Goal: Task Accomplishment & Management: Complete application form

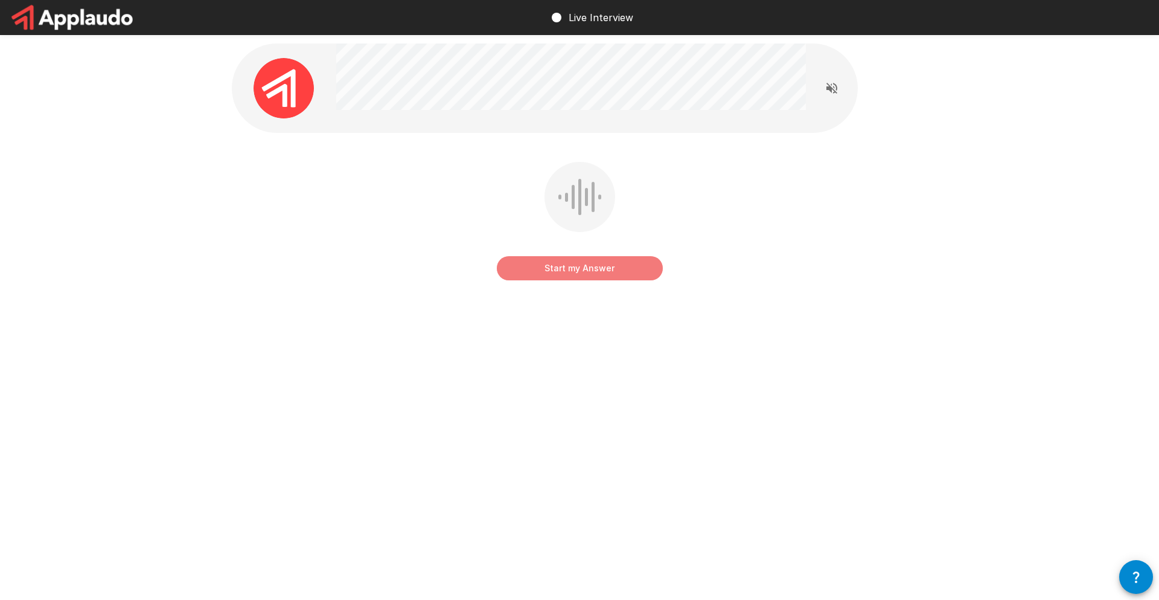
click at [561, 271] on button "Start my Answer" at bounding box center [580, 268] width 166 height 24
click at [542, 263] on button "Stop & Submit" at bounding box center [580, 268] width 166 height 24
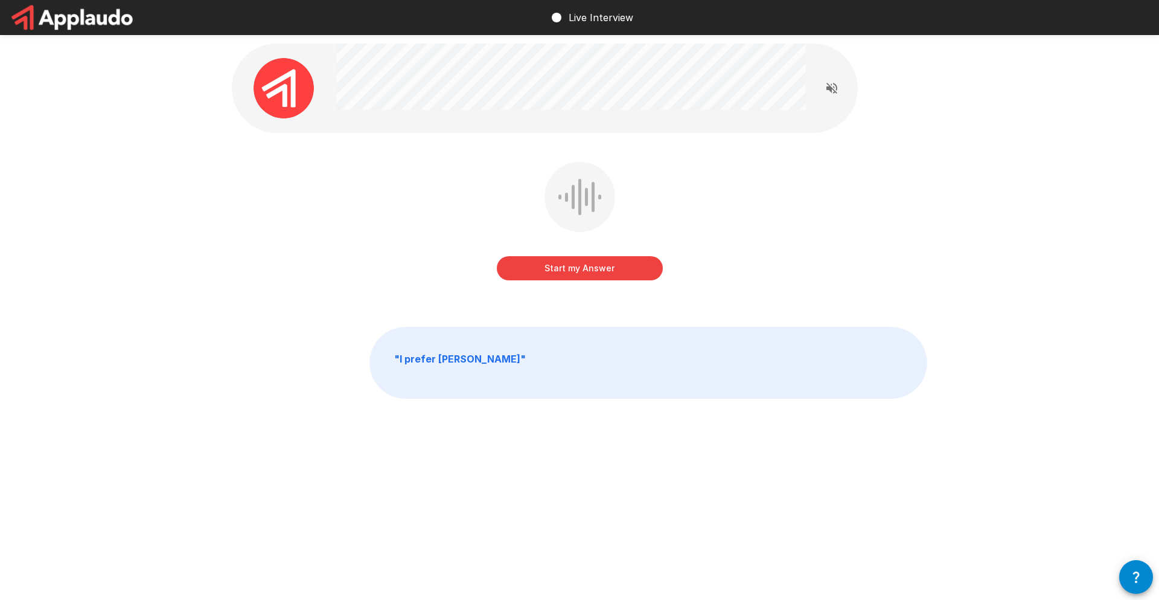
click at [551, 271] on button "Start my Answer" at bounding box center [580, 268] width 166 height 24
click at [589, 267] on button "Stop & Submit" at bounding box center [580, 268] width 166 height 24
click at [565, 271] on button "Start my Answer" at bounding box center [580, 268] width 166 height 24
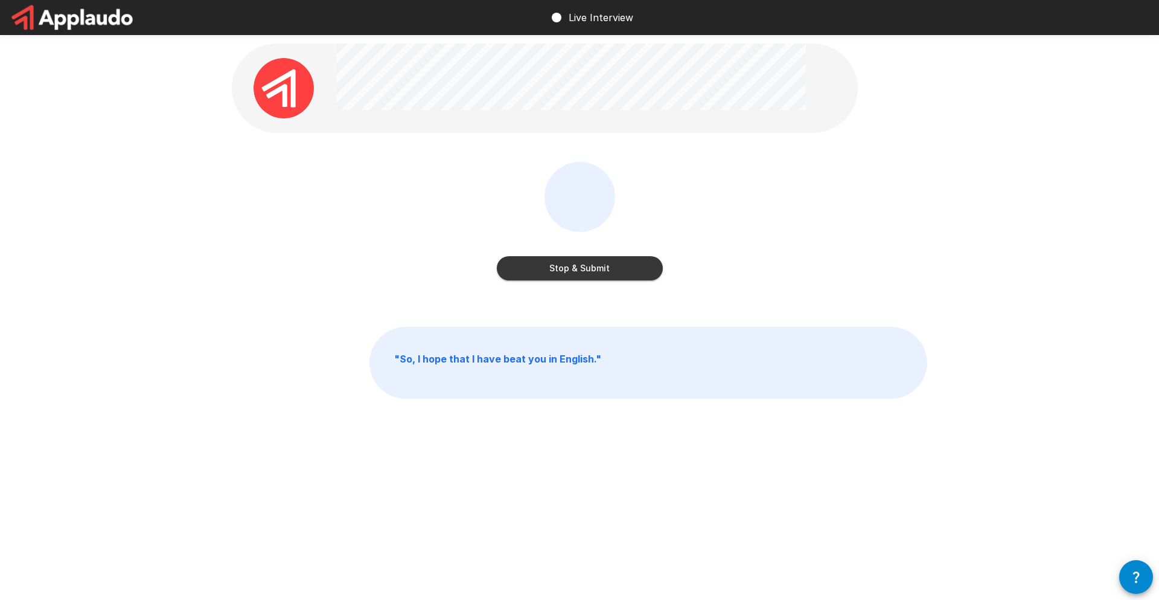
click at [528, 266] on button "Stop & Submit" at bounding box center [580, 268] width 166 height 24
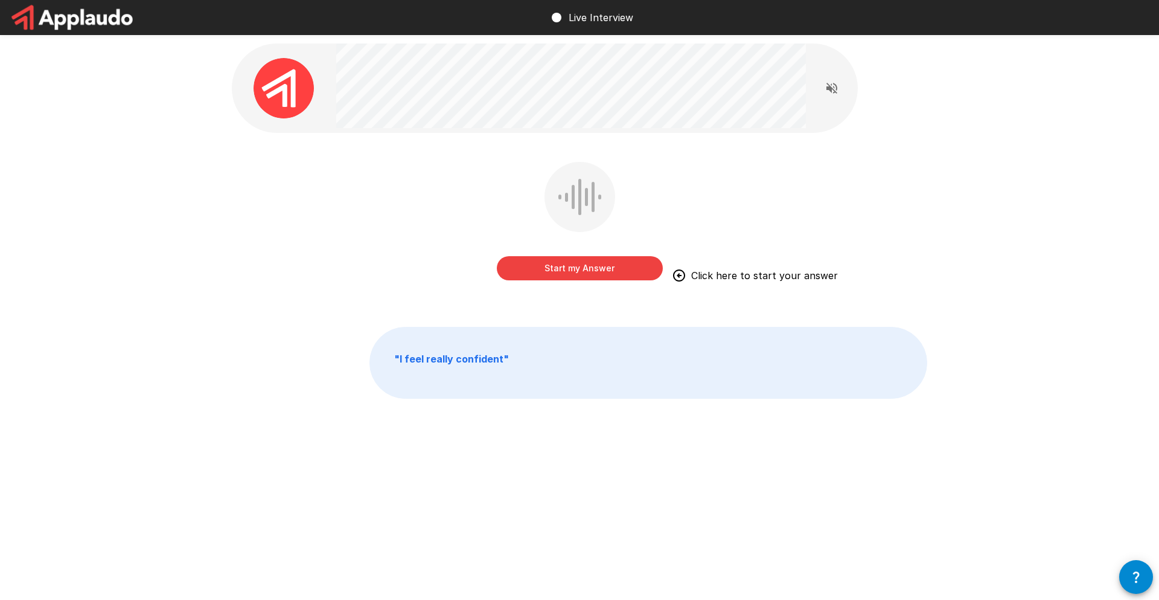
click at [563, 264] on button "Start my Answer" at bounding box center [580, 268] width 166 height 24
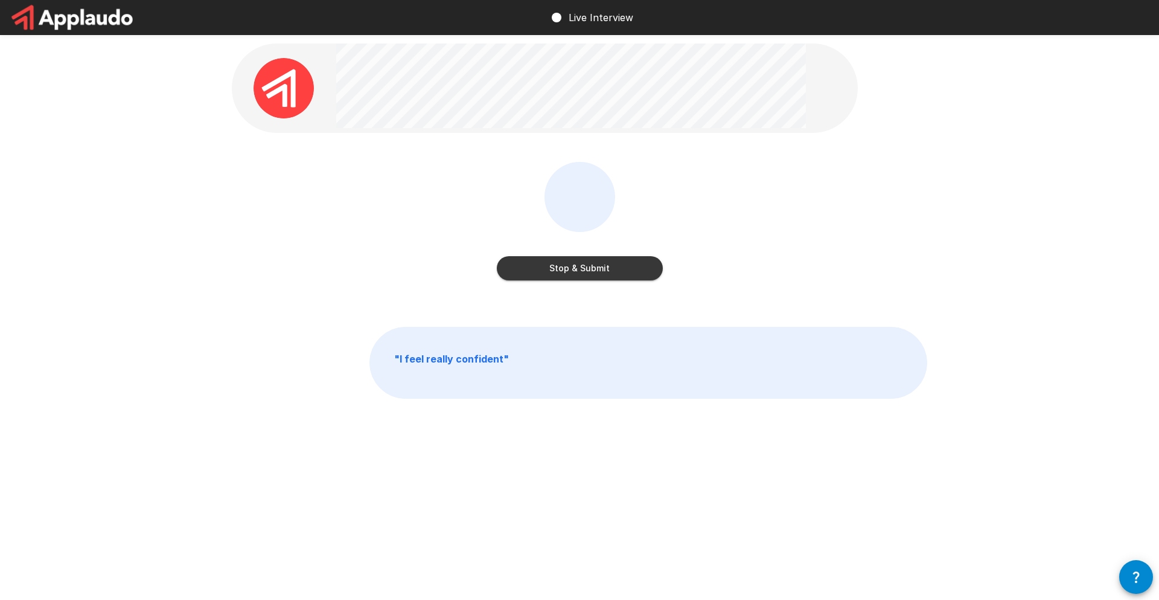
click at [556, 275] on button "Stop & Submit" at bounding box center [580, 268] width 166 height 24
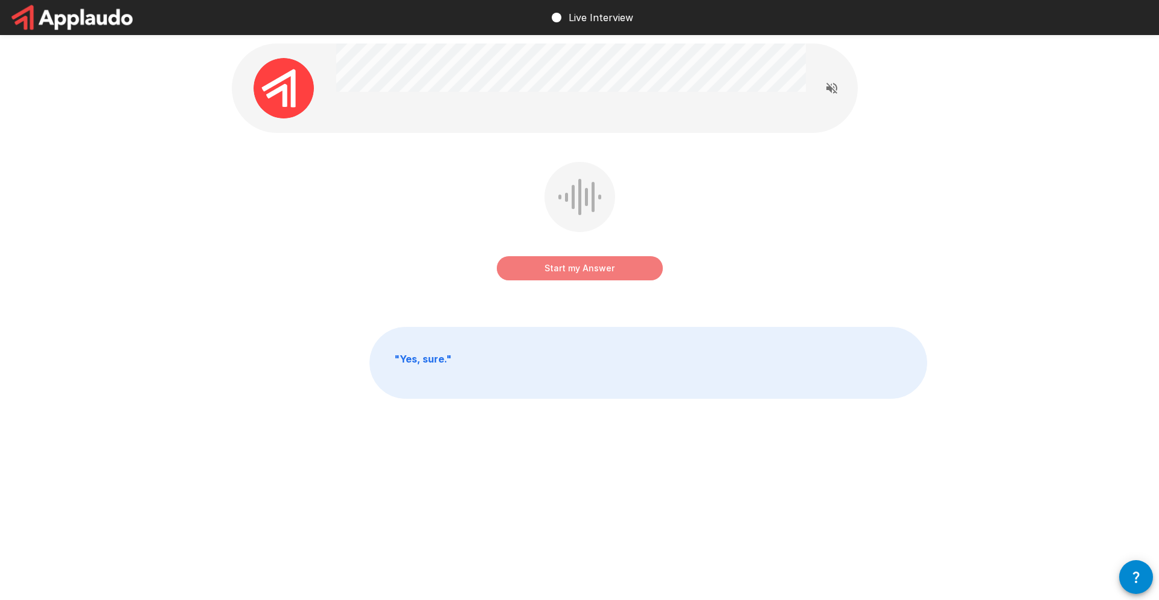
click at [575, 275] on button "Start my Answer" at bounding box center [580, 268] width 166 height 24
click at [628, 272] on button "Stop & Submit" at bounding box center [580, 268] width 166 height 24
click at [565, 277] on button "Start my Answer" at bounding box center [580, 268] width 166 height 24
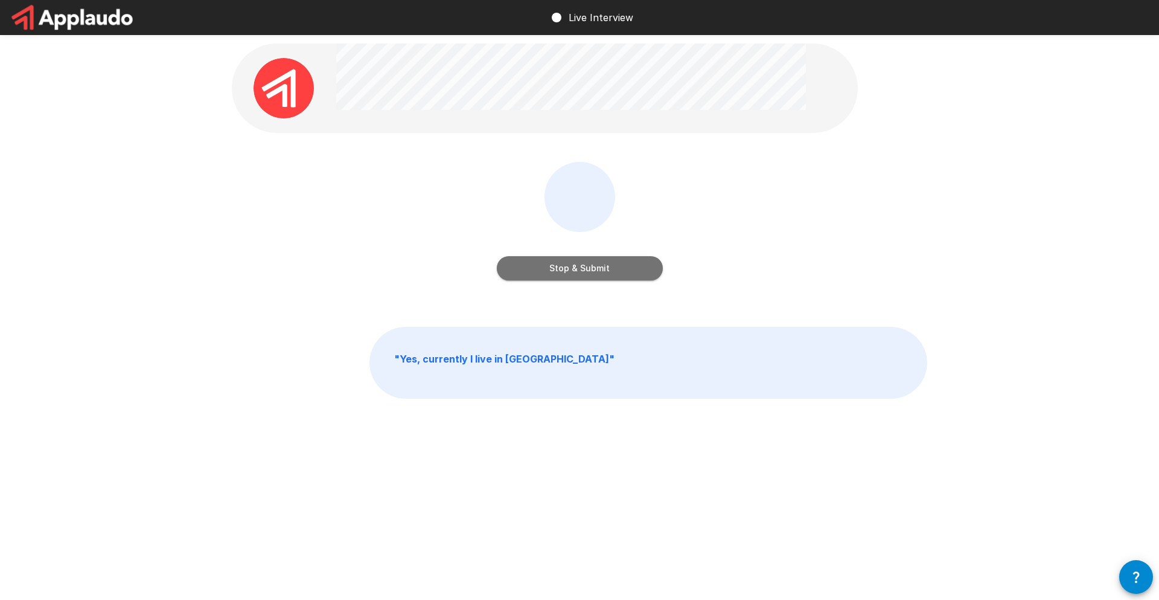
click at [576, 274] on button "Stop & Submit" at bounding box center [580, 268] width 166 height 24
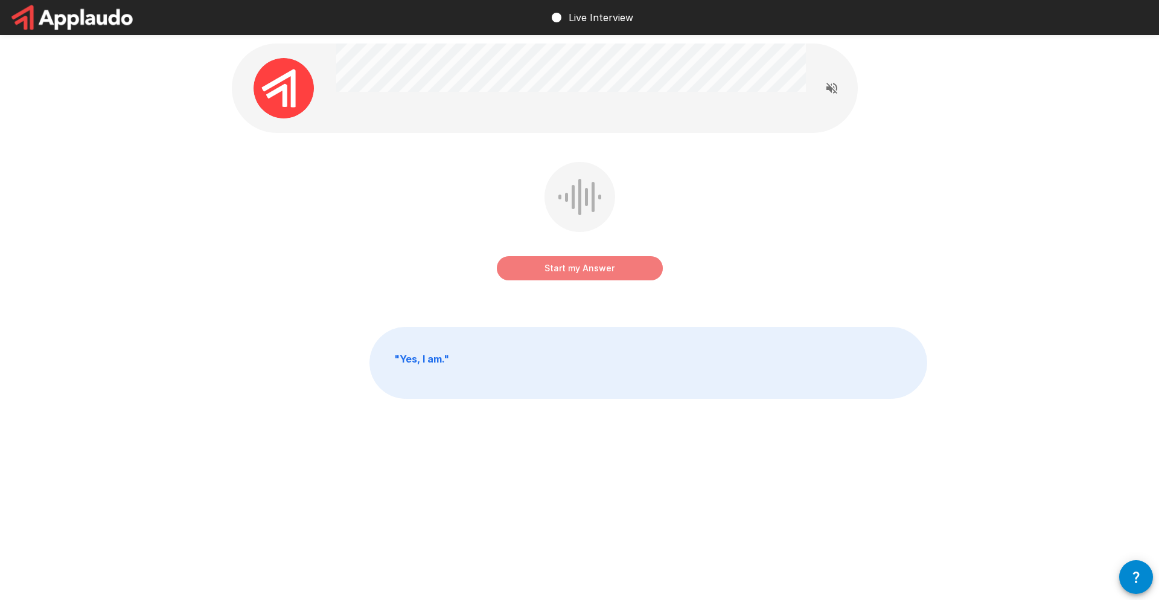
click at [551, 270] on button "Start my Answer" at bounding box center [580, 268] width 166 height 24
click at [550, 257] on button "Stop & Submit" at bounding box center [580, 268] width 166 height 24
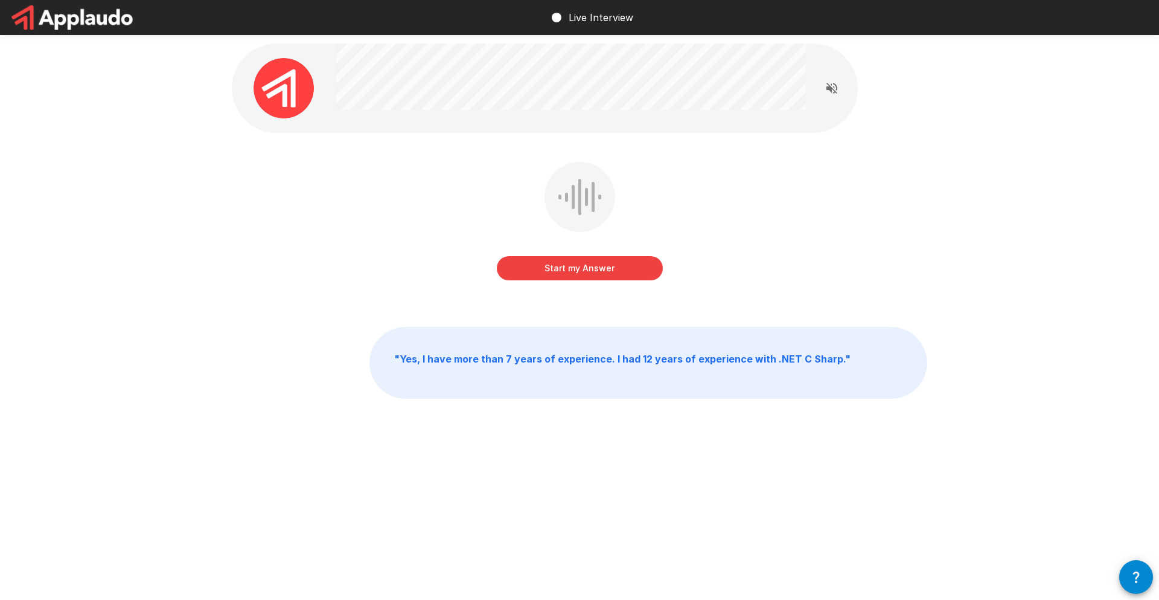
click at [568, 271] on button "Start my Answer" at bounding box center [580, 268] width 166 height 24
click at [635, 268] on button "Stop & Submit" at bounding box center [580, 268] width 166 height 24
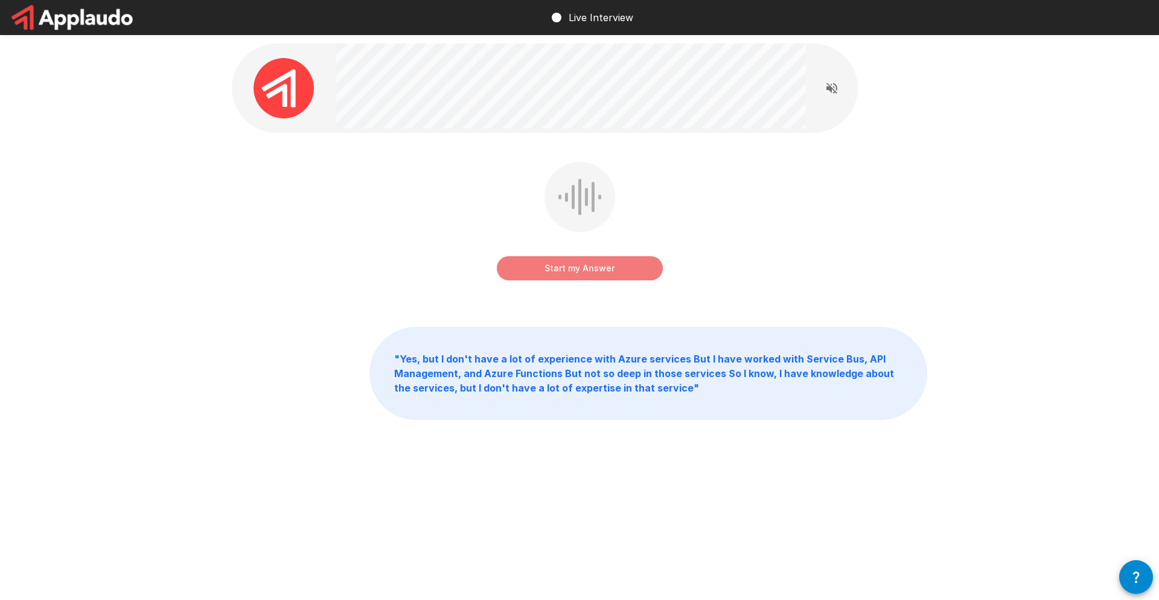
click at [583, 274] on button "Start my Answer" at bounding box center [580, 268] width 166 height 24
click at [607, 264] on button "Stop & Submit" at bounding box center [580, 268] width 166 height 24
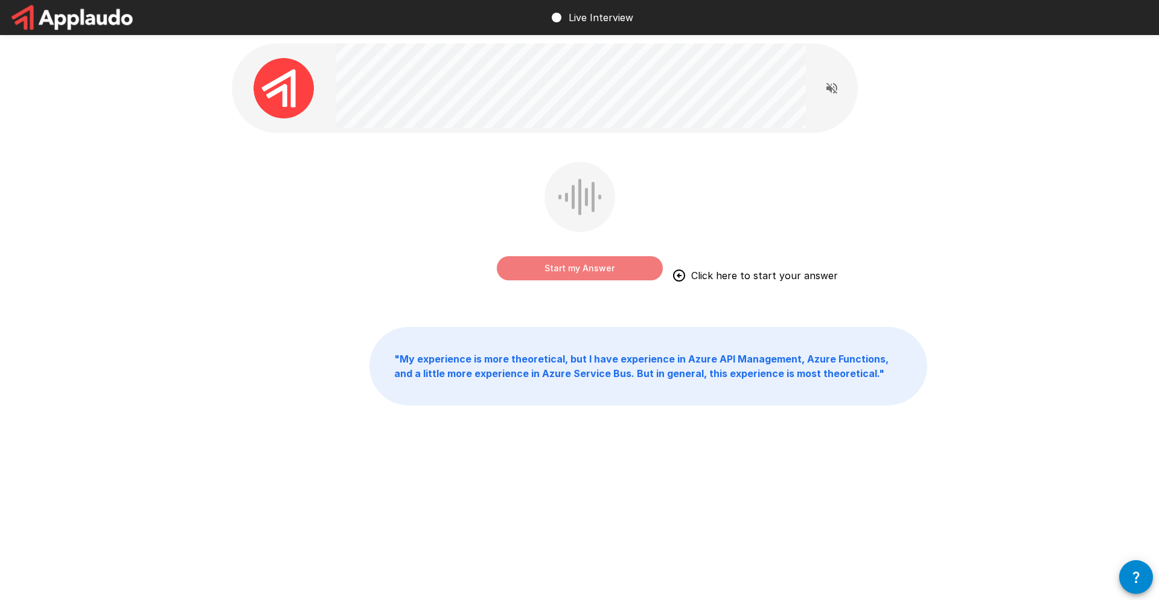
click at [569, 275] on button "Start my Answer" at bounding box center [580, 268] width 166 height 24
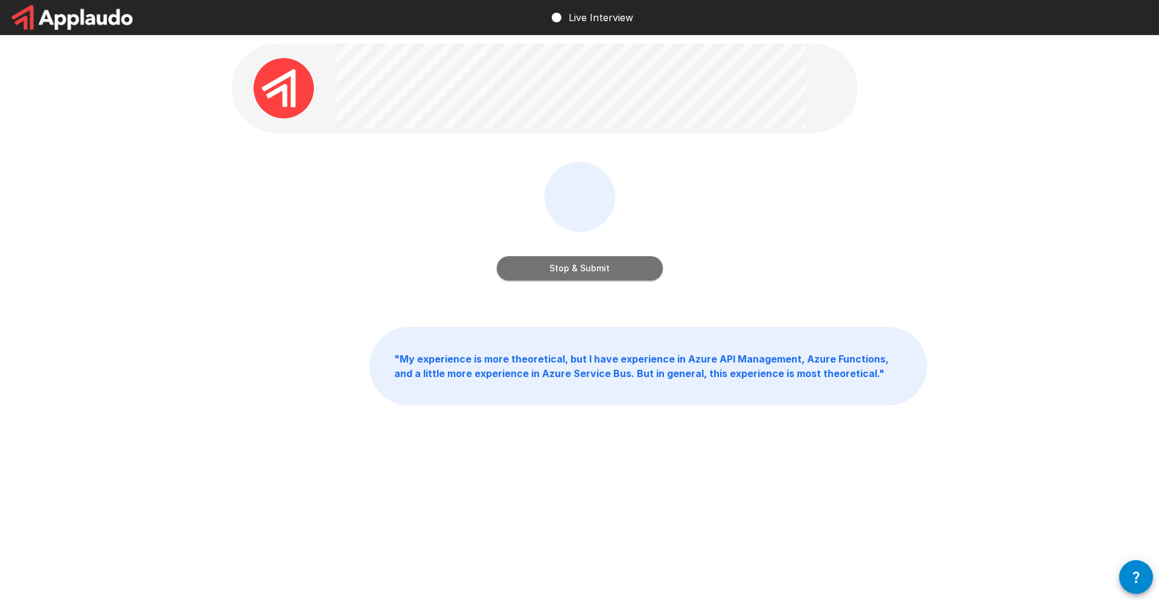
click at [632, 265] on button "Stop & Submit" at bounding box center [580, 268] width 166 height 24
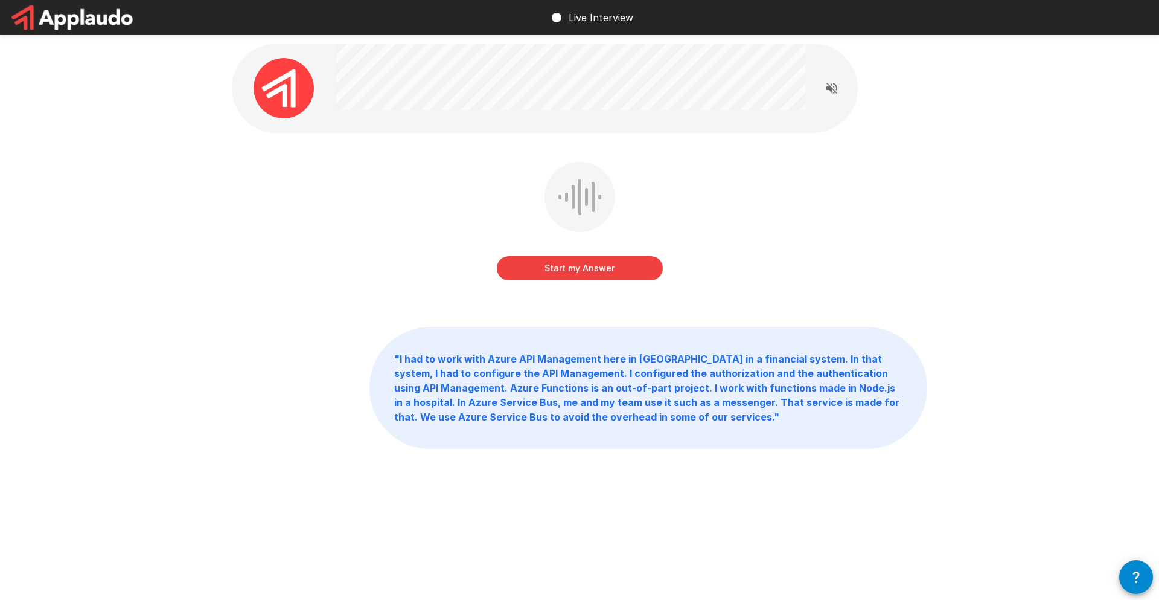
click at [575, 262] on button "Start my Answer" at bounding box center [580, 268] width 166 height 24
click at [575, 269] on button "Stop & Submit" at bounding box center [580, 268] width 166 height 24
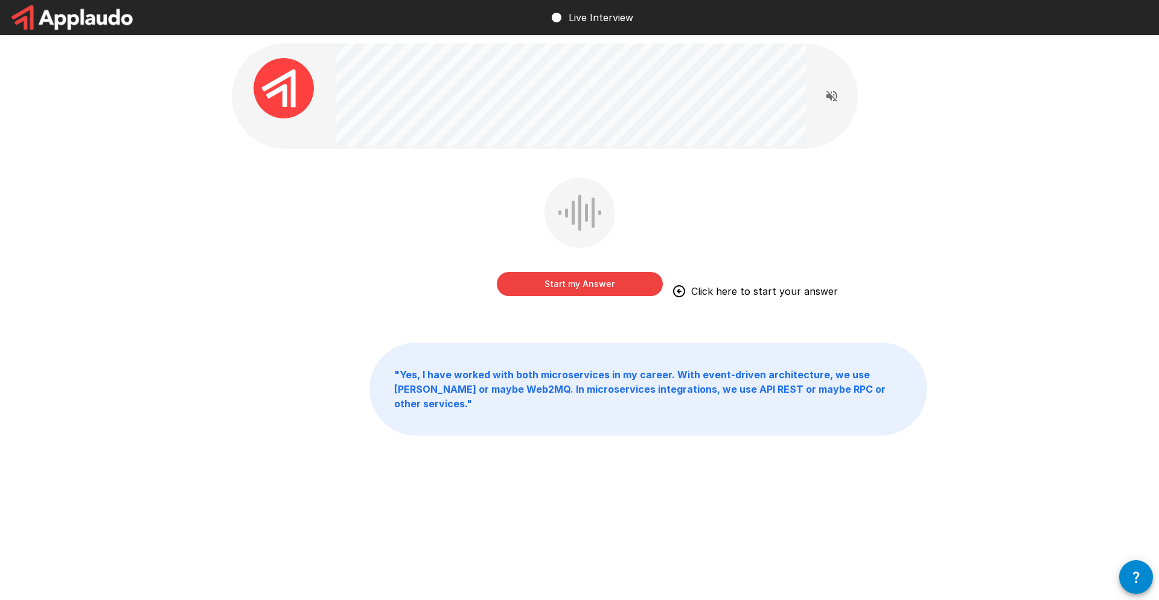
click at [548, 289] on button "Start my Answer" at bounding box center [580, 284] width 166 height 24
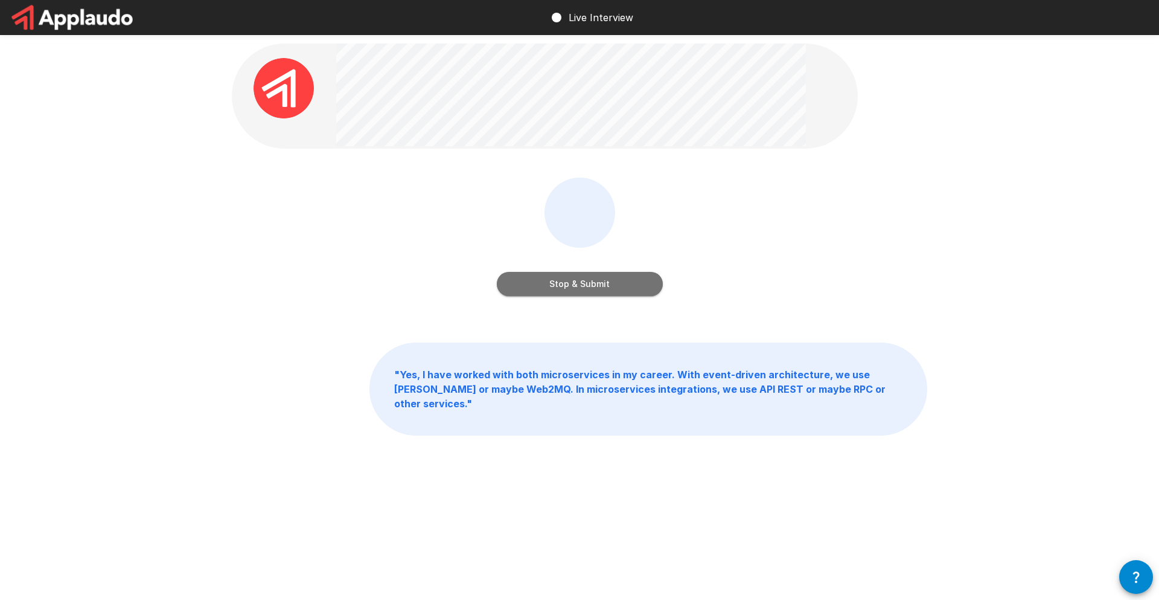
click at [573, 279] on button "Stop & Submit" at bounding box center [580, 284] width 166 height 24
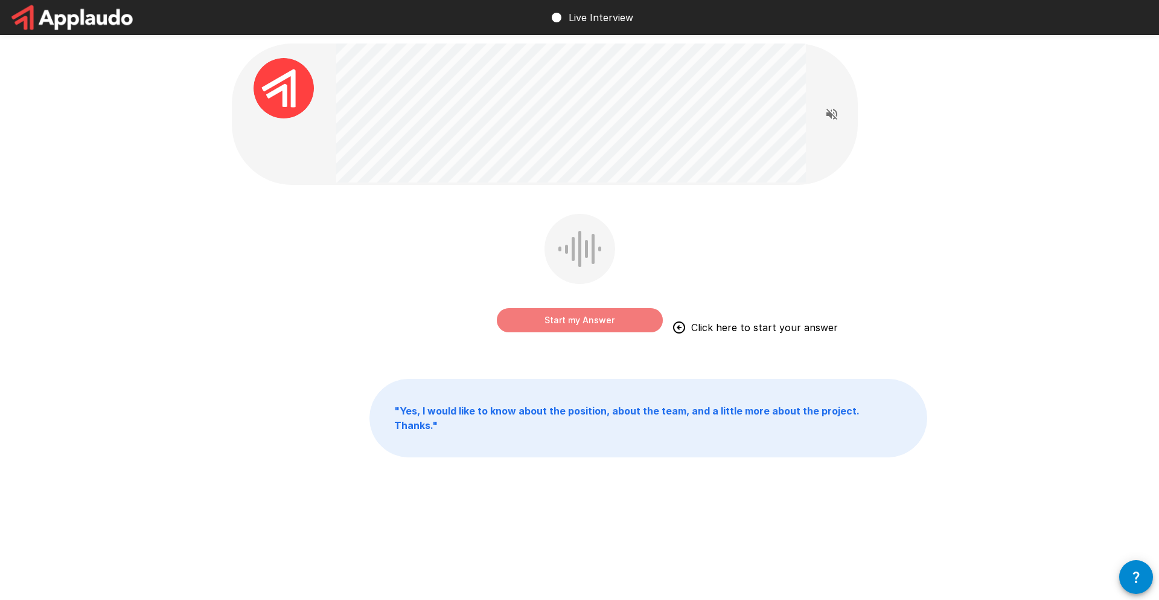
click at [615, 327] on button "Start my Answer" at bounding box center [580, 320] width 166 height 24
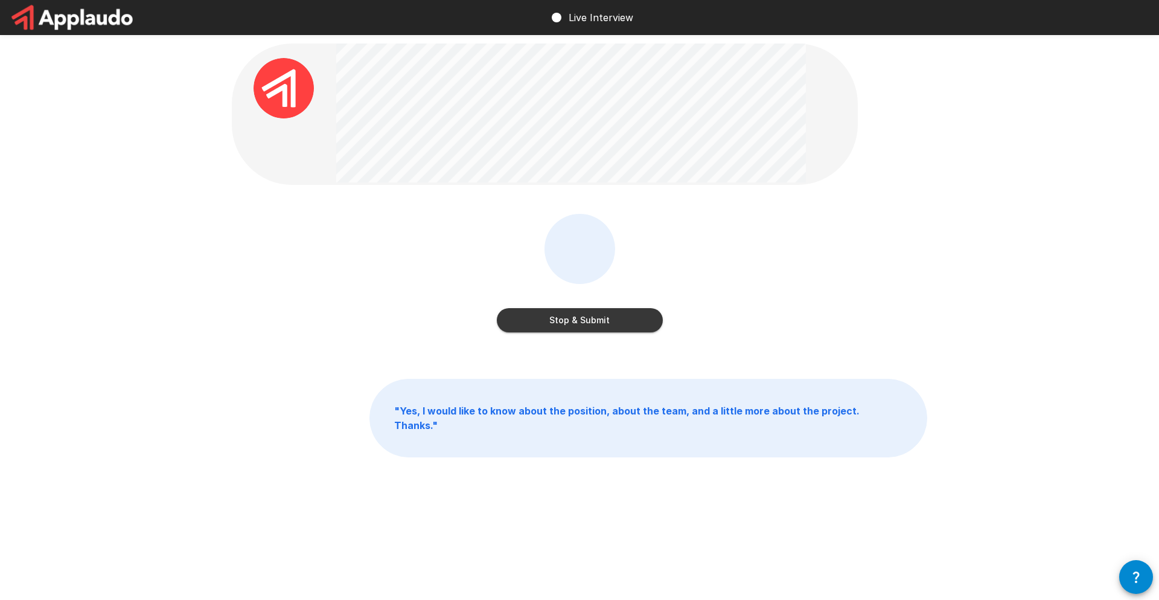
click at [618, 328] on button "Stop & Submit" at bounding box center [580, 320] width 166 height 24
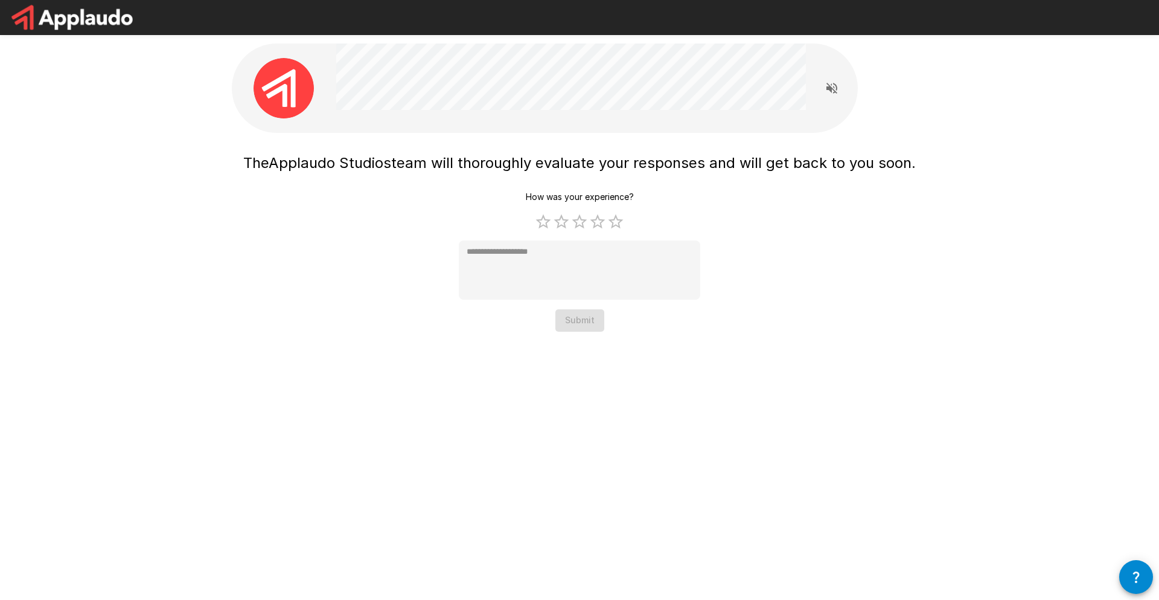
type textarea "*"
